Goal: Browse casually: Explore the website without a specific task or goal

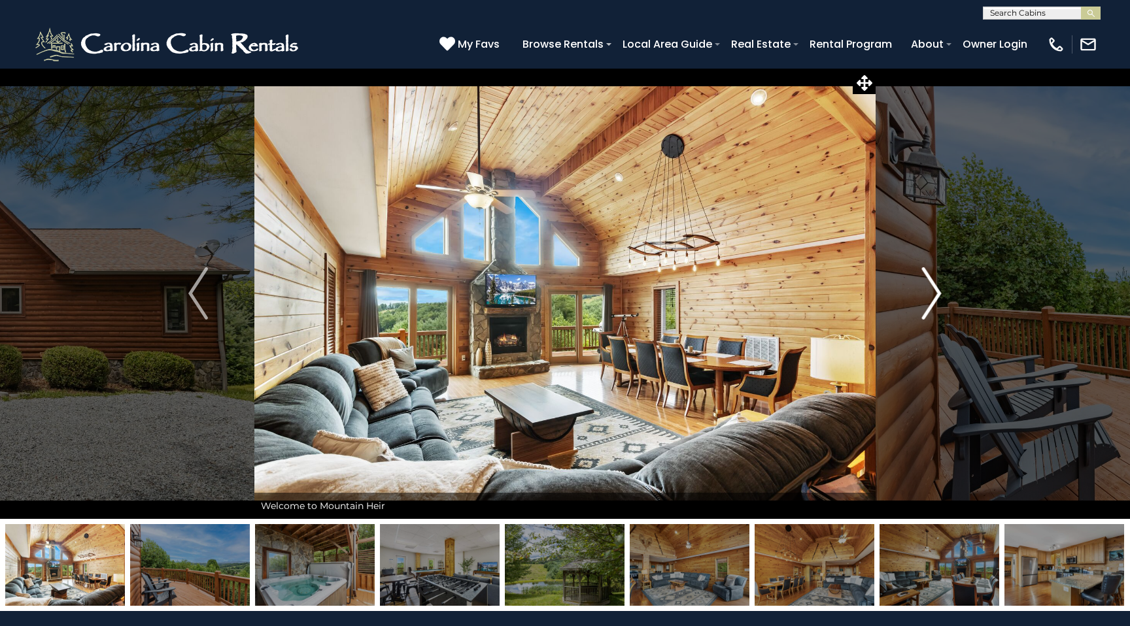
click at [932, 299] on img "Next" at bounding box center [932, 293] width 20 height 52
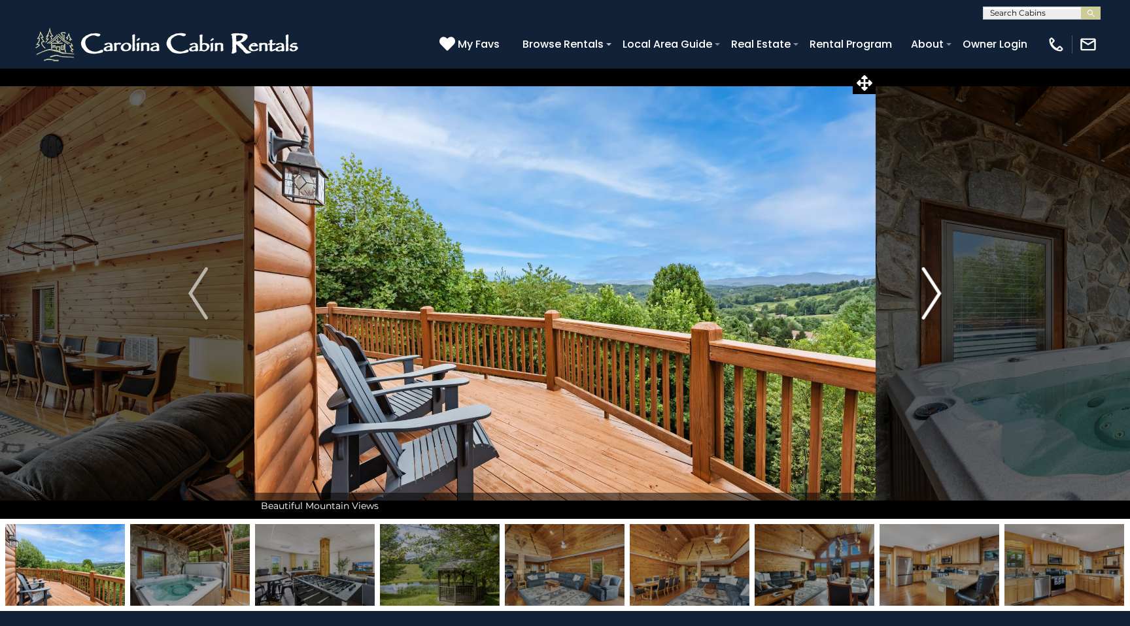
click at [932, 299] on img "Next" at bounding box center [932, 293] width 20 height 52
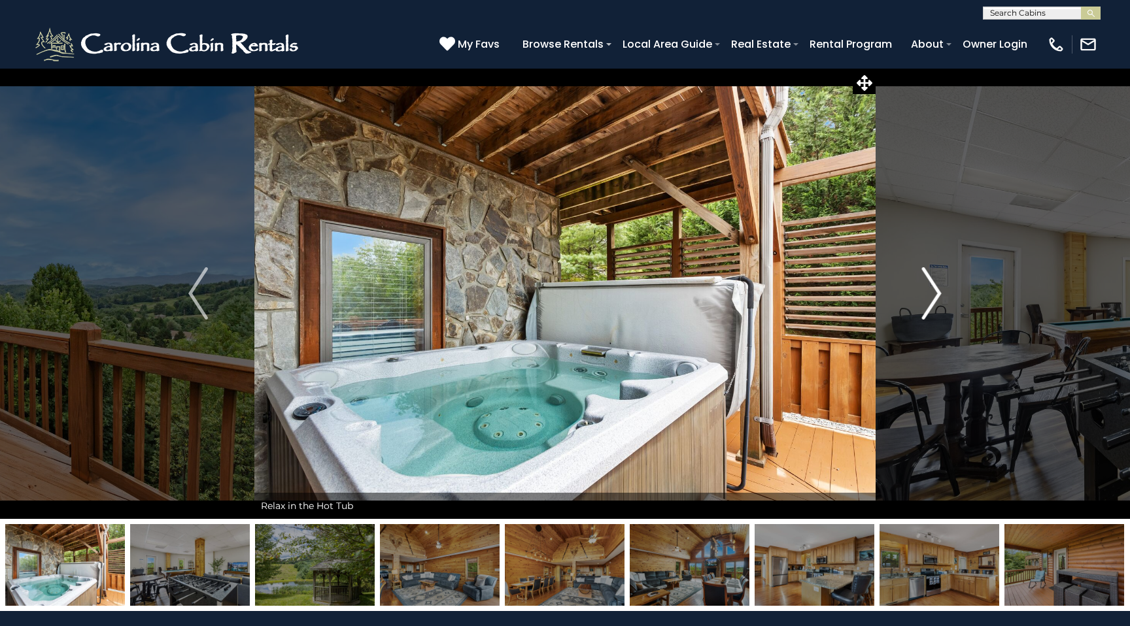
click at [930, 307] on img "Next" at bounding box center [932, 293] width 20 height 52
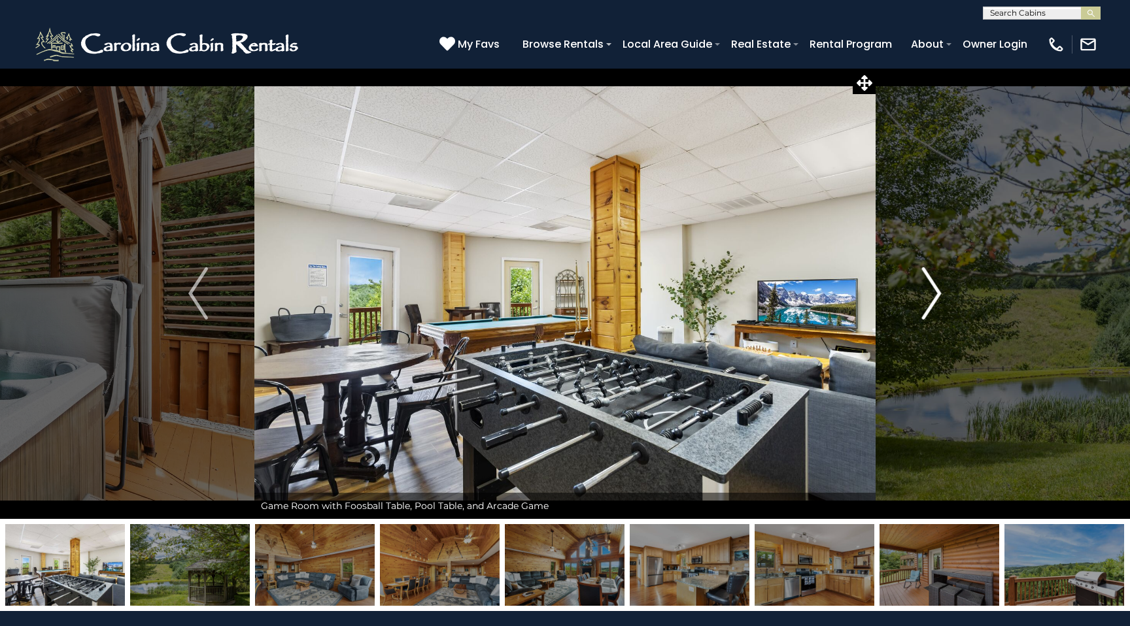
click at [930, 307] on img "Next" at bounding box center [932, 293] width 20 height 52
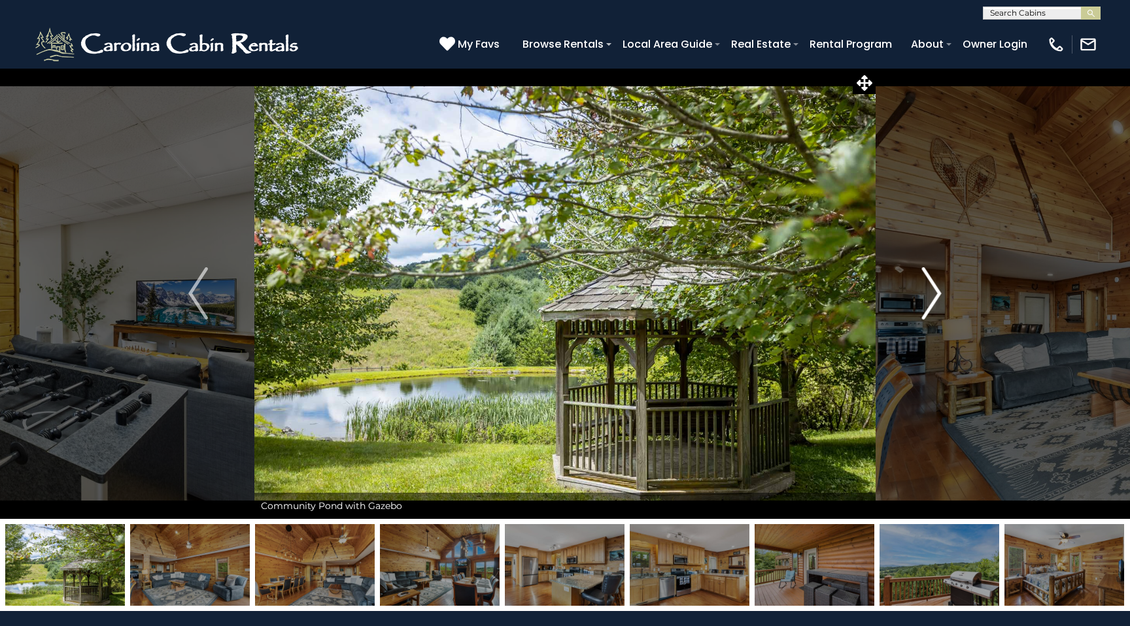
click at [930, 307] on img "Next" at bounding box center [932, 293] width 20 height 52
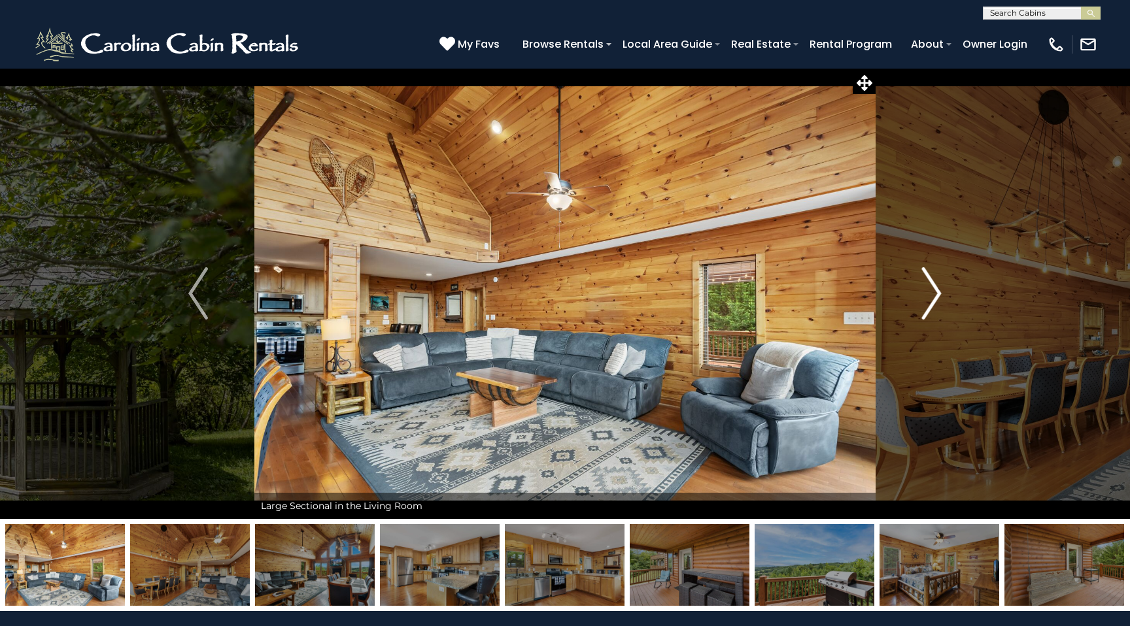
click at [930, 307] on img "Next" at bounding box center [932, 293] width 20 height 52
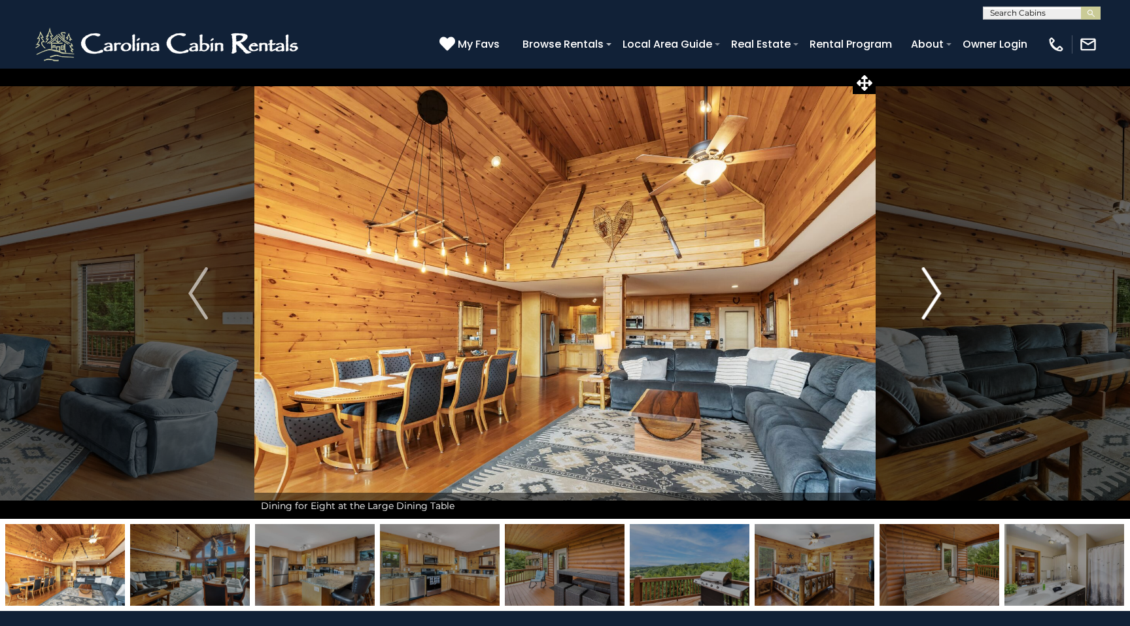
click at [930, 307] on img "Next" at bounding box center [932, 293] width 20 height 52
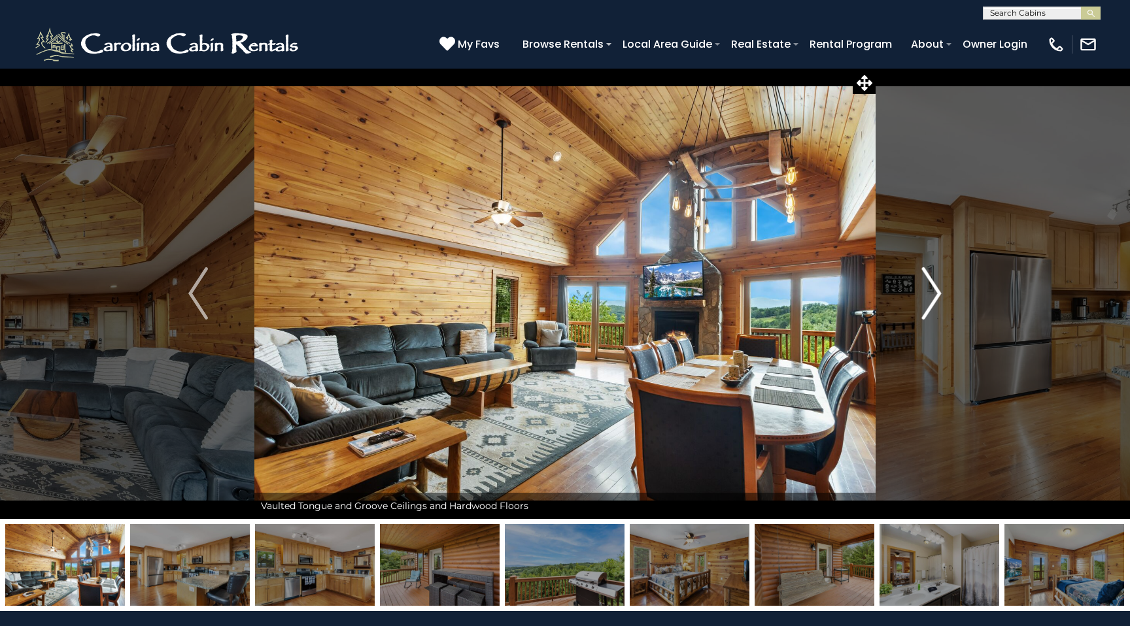
click at [930, 307] on img "Next" at bounding box center [932, 293] width 20 height 52
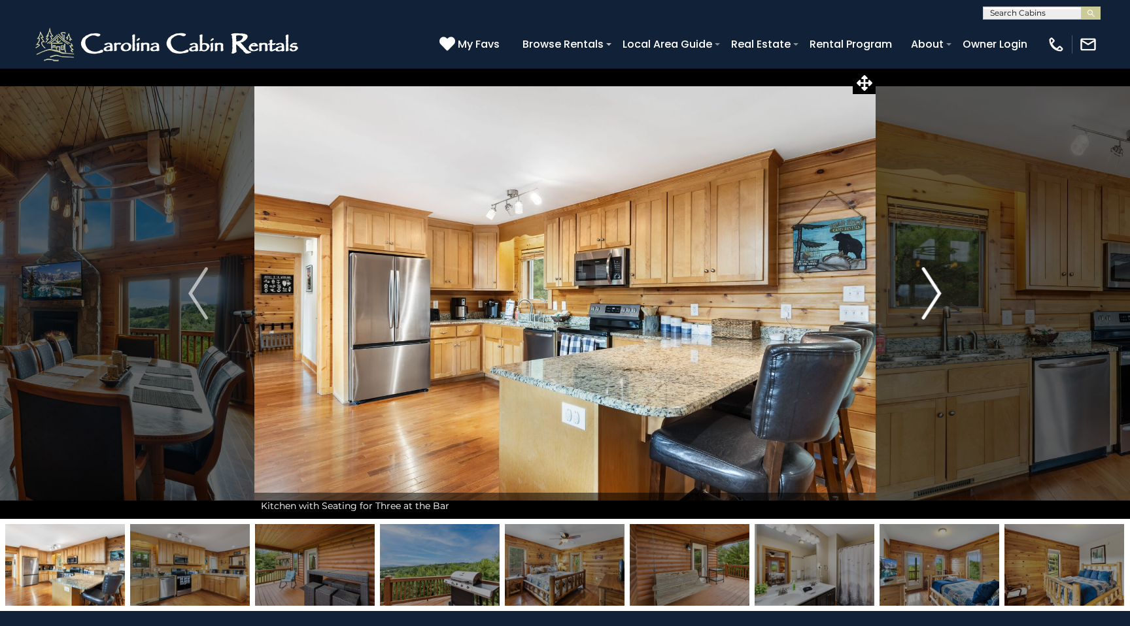
click at [930, 307] on img "Next" at bounding box center [932, 293] width 20 height 52
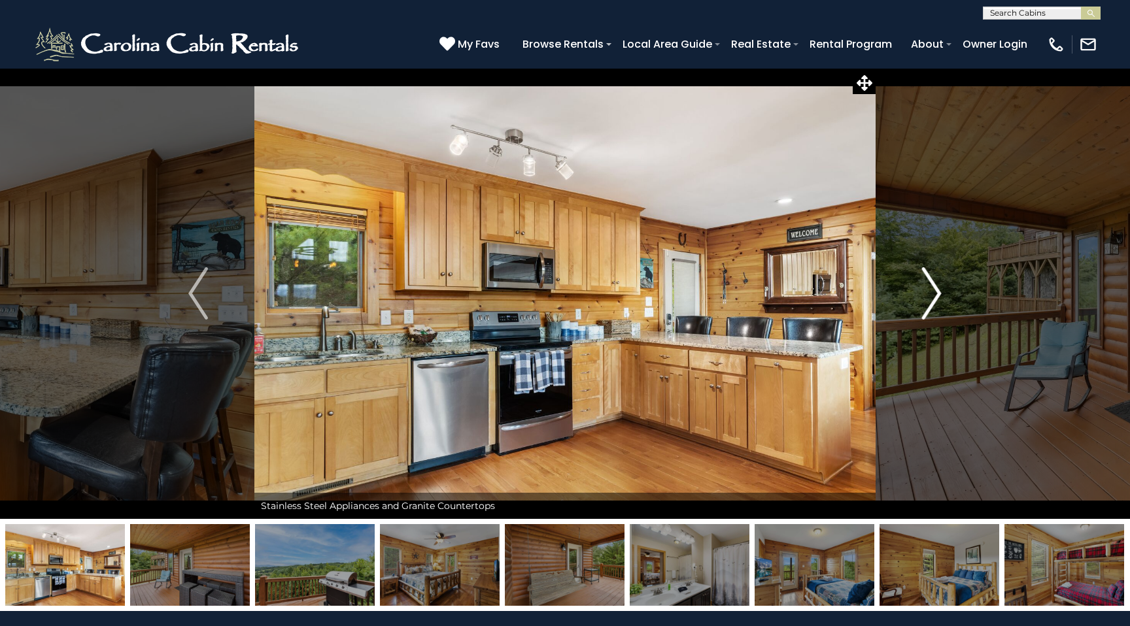
click at [930, 307] on img "Next" at bounding box center [932, 293] width 20 height 52
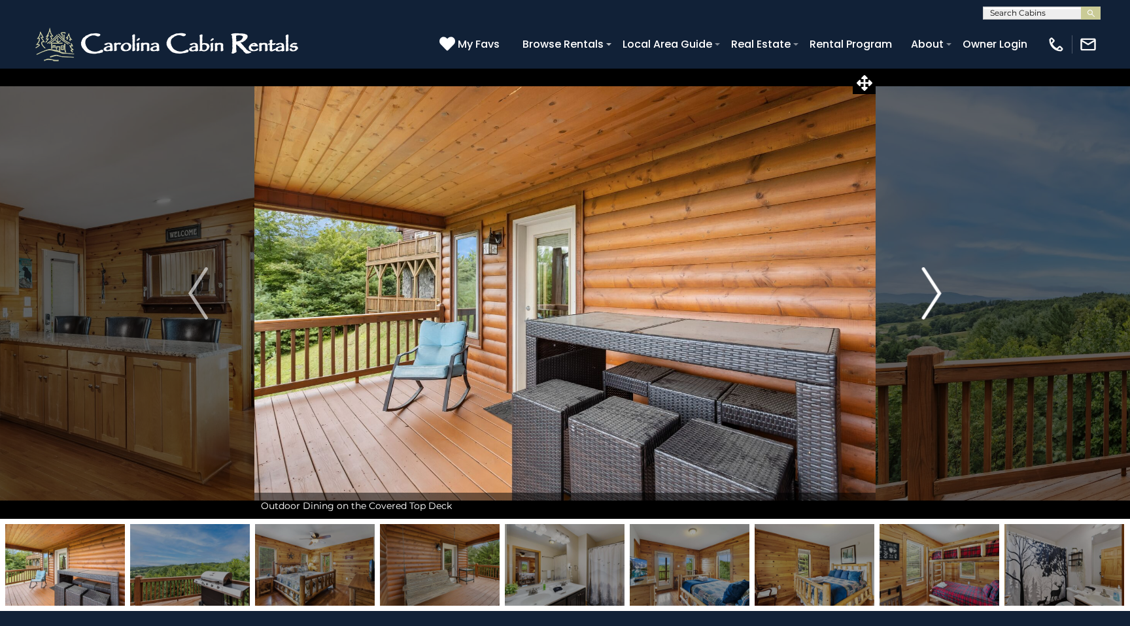
click at [930, 307] on img "Next" at bounding box center [932, 293] width 20 height 52
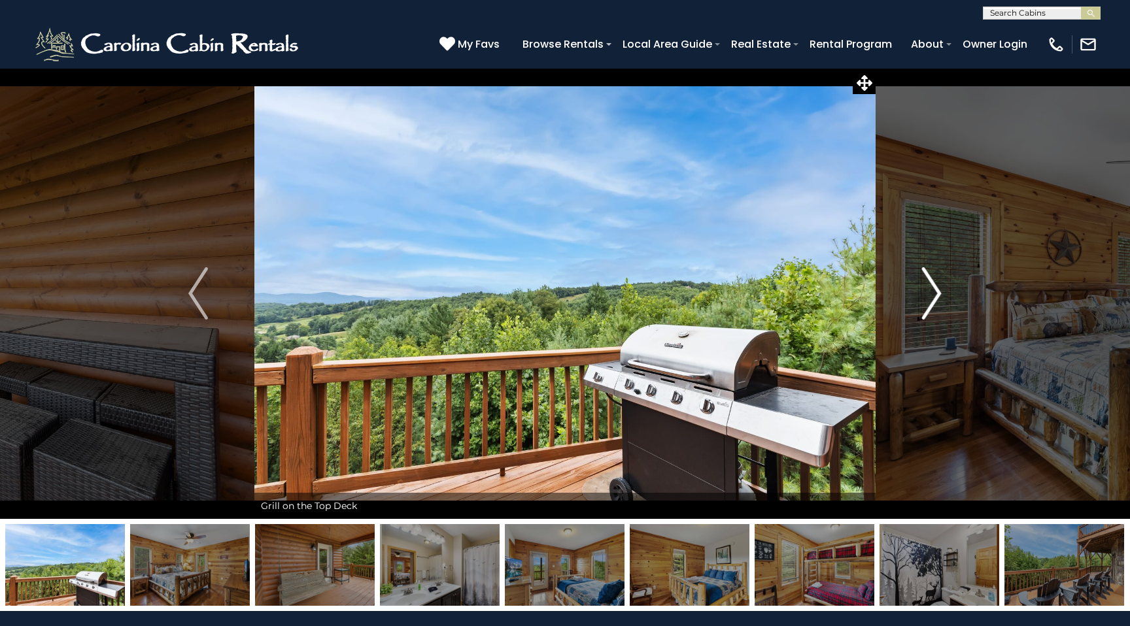
click at [930, 307] on img "Next" at bounding box center [932, 293] width 20 height 52
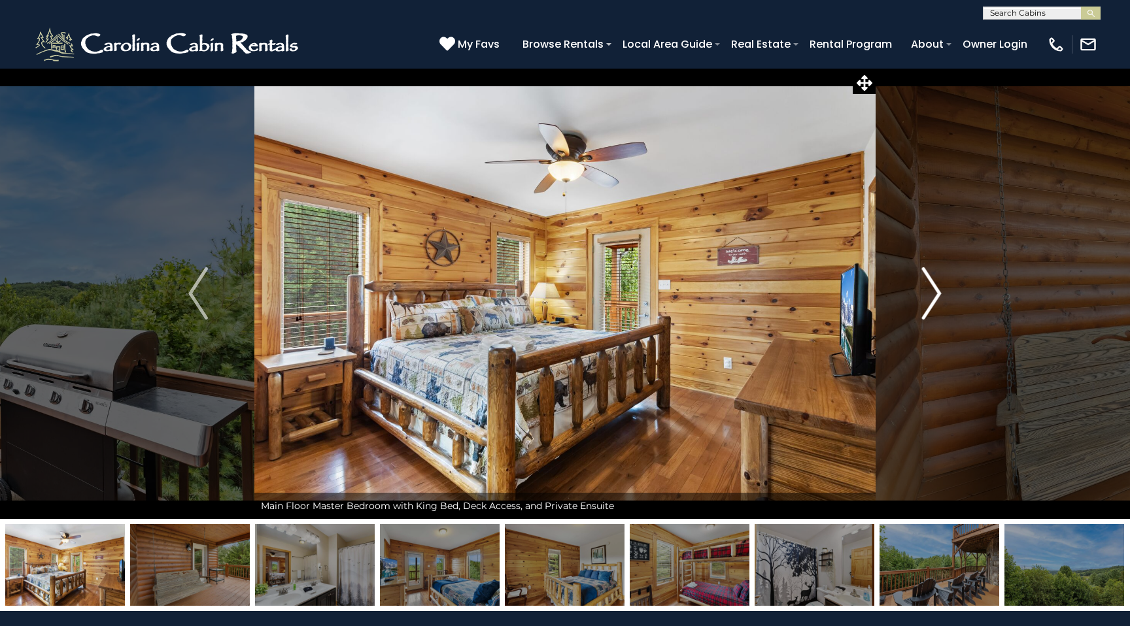
click at [930, 307] on img "Next" at bounding box center [932, 293] width 20 height 52
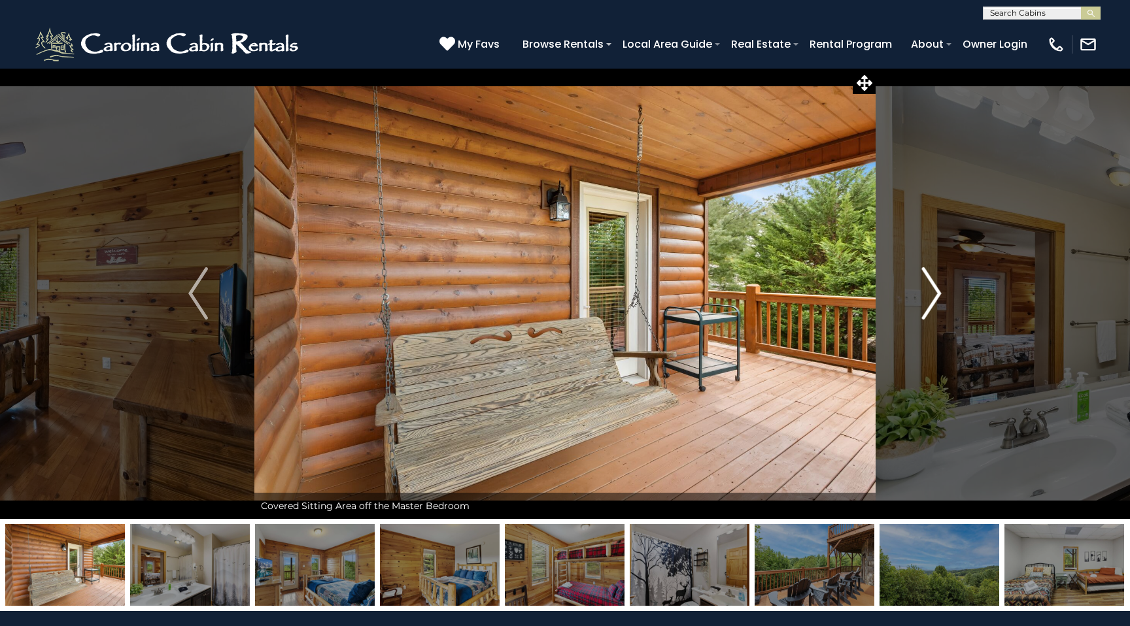
click at [930, 307] on img "Next" at bounding box center [932, 293] width 20 height 52
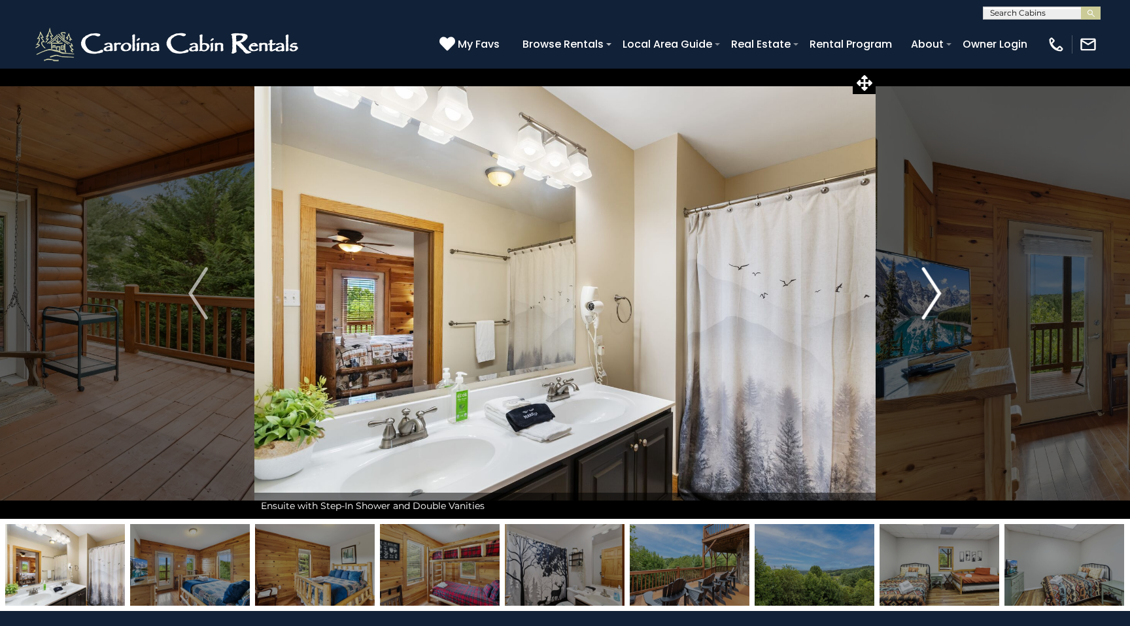
click at [930, 307] on img "Next" at bounding box center [932, 293] width 20 height 52
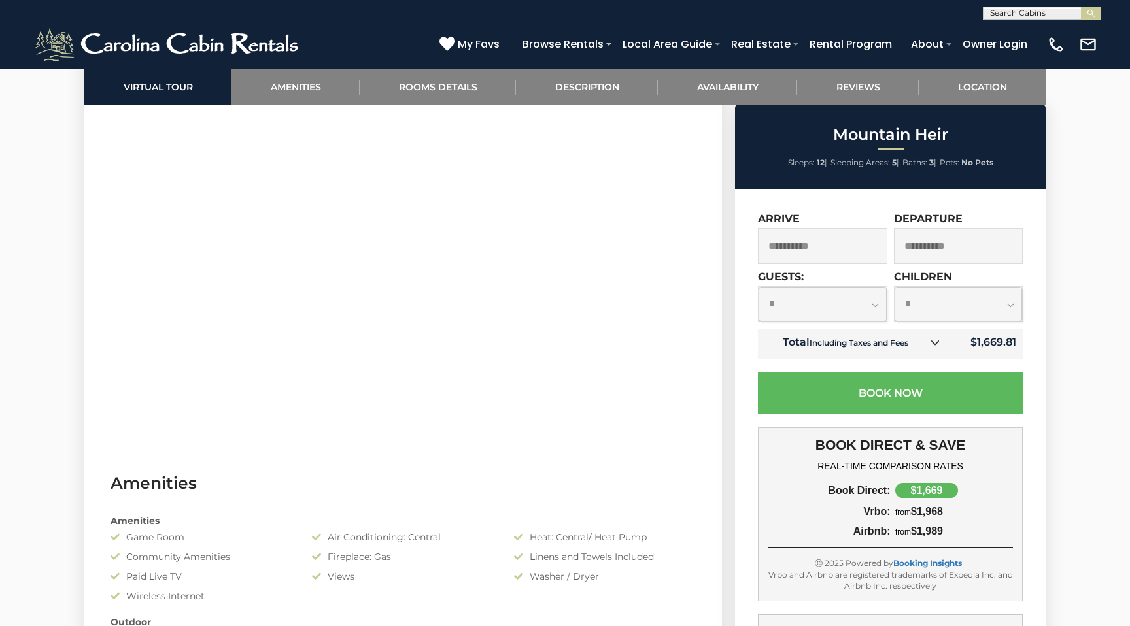
scroll to position [686, 0]
